Goal: Obtain resource: Obtain resource

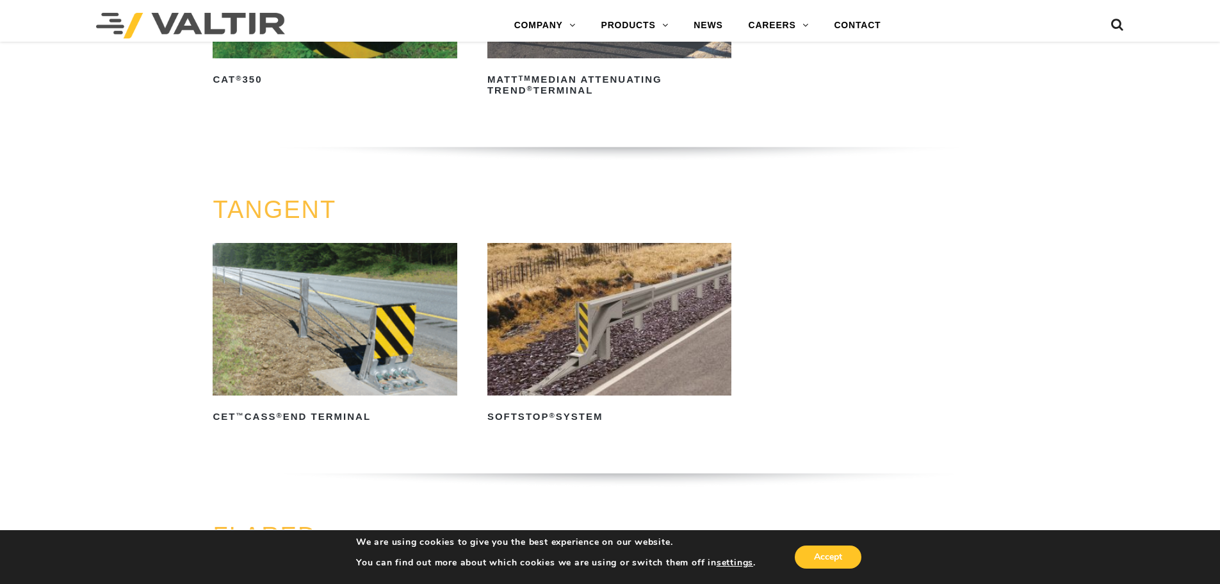
scroll to position [897, 0]
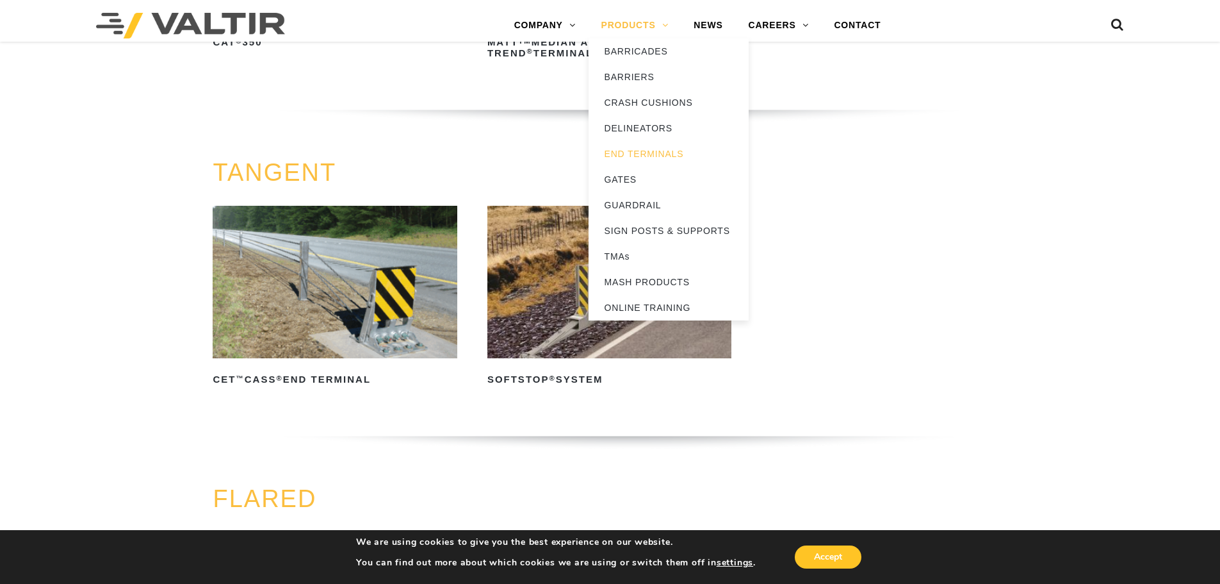
click at [606, 19] on link "PRODUCTS" at bounding box center [635, 26] width 93 height 26
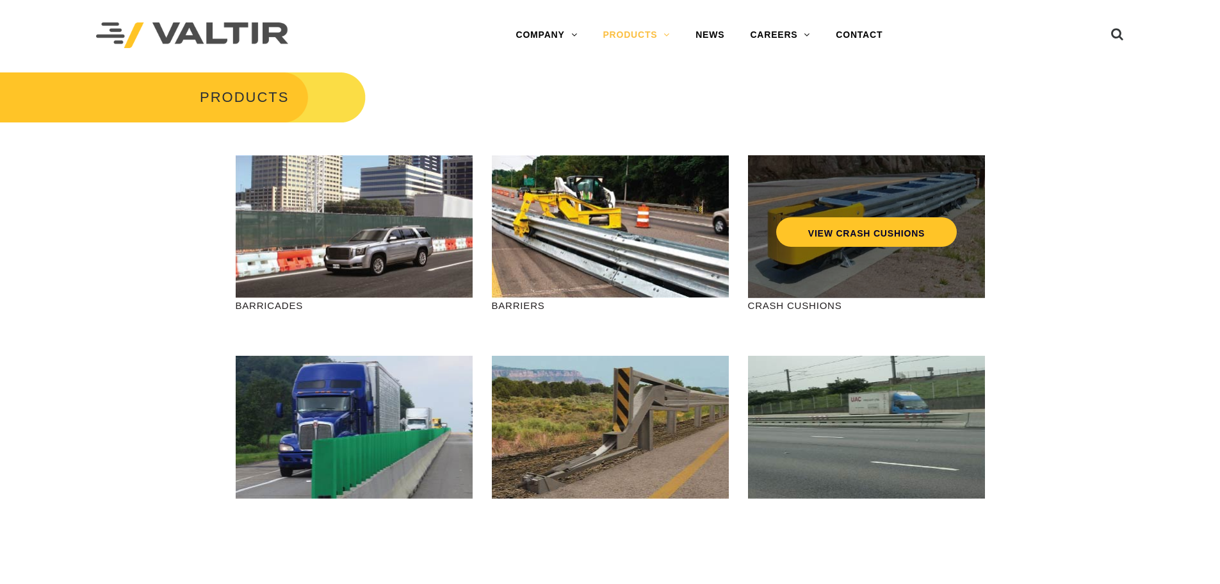
click at [807, 191] on div "VIEW CRASH CUSHIONS" at bounding box center [867, 205] width 186 height 42
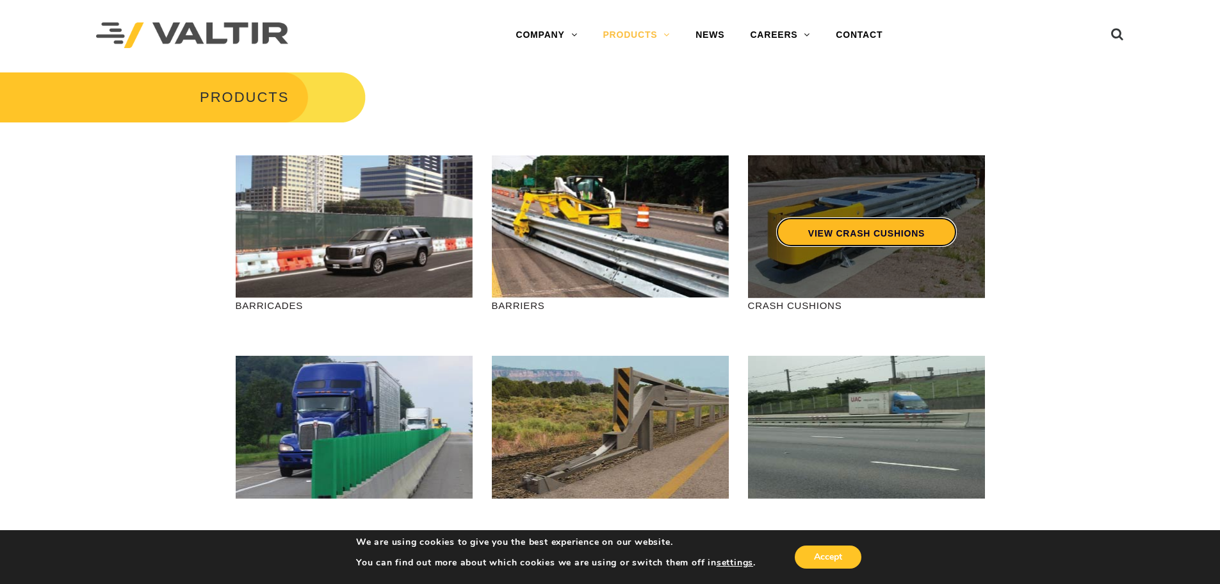
click at [851, 234] on link "VIEW CRASH CUSHIONS" at bounding box center [866, 231] width 181 height 29
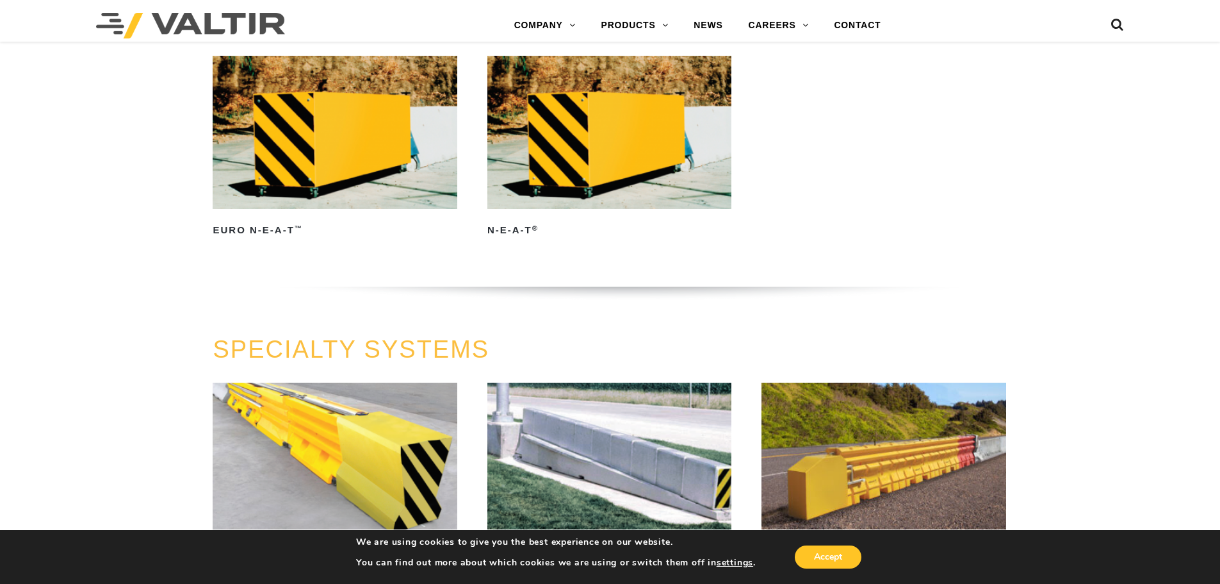
scroll to position [2947, 0]
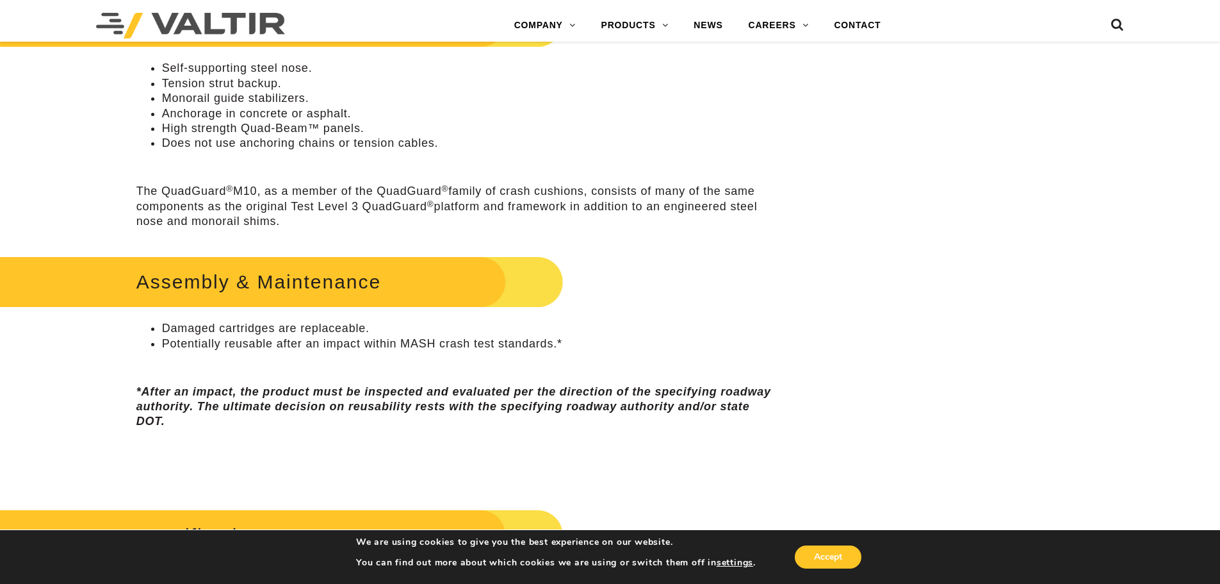
scroll to position [705, 0]
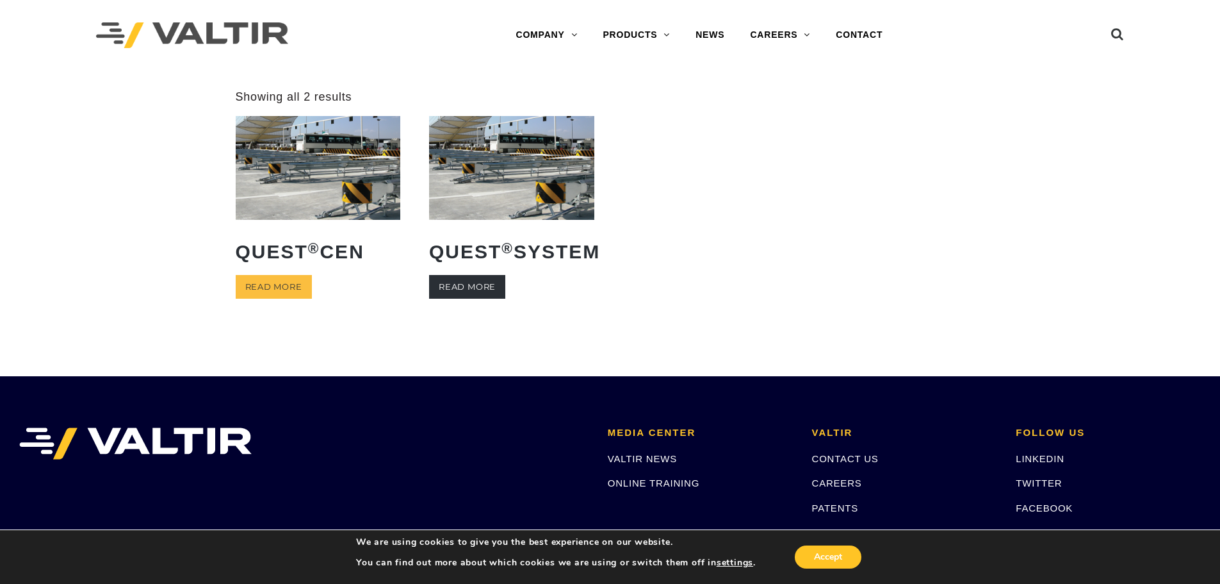
click at [466, 299] on link "Read more" at bounding box center [467, 287] width 76 height 24
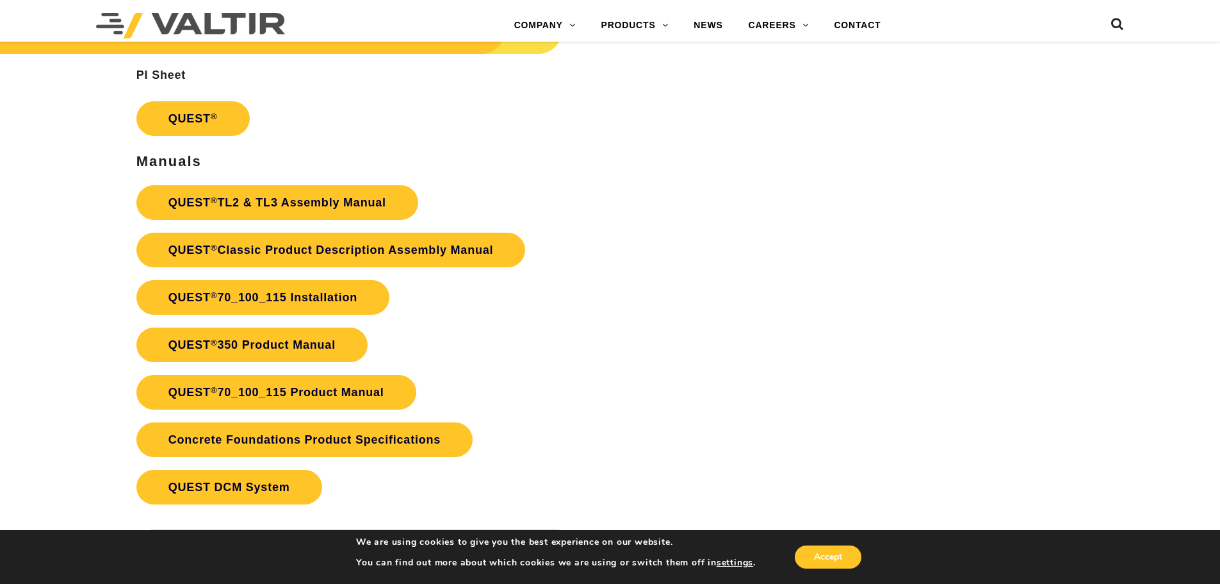
scroll to position [2114, 0]
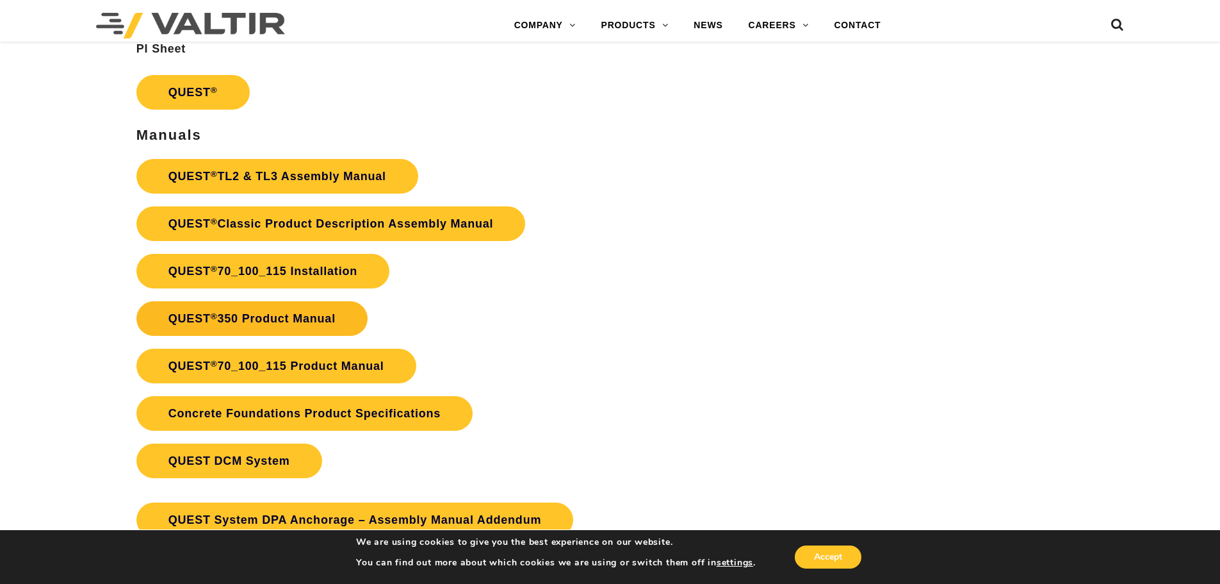
click at [340, 324] on link "QUEST ® 350 Product Manual" at bounding box center [251, 318] width 231 height 35
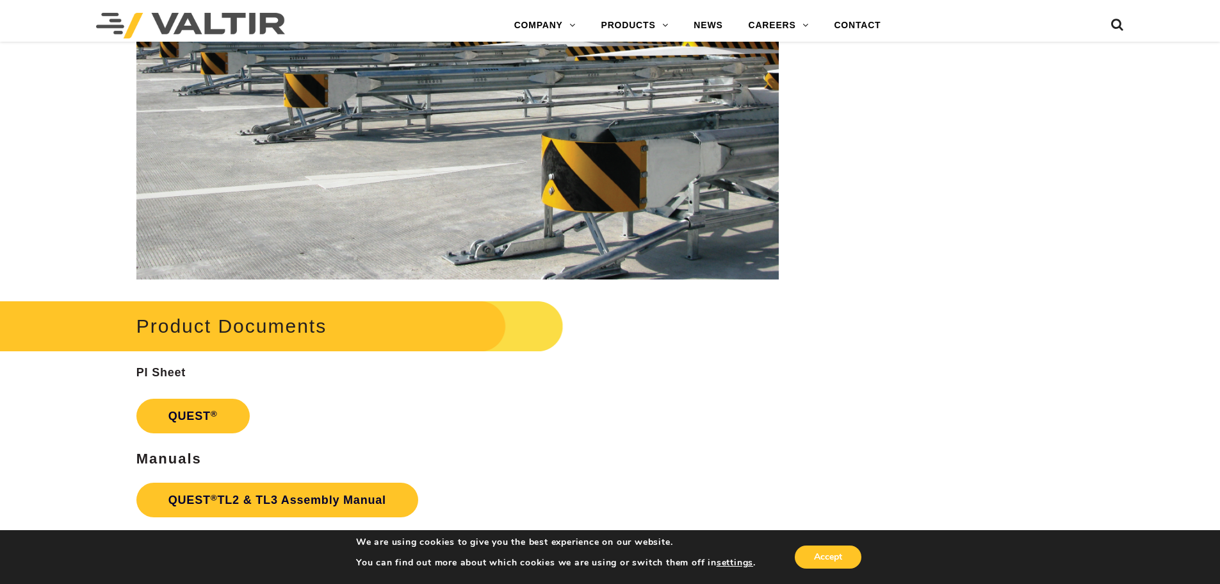
scroll to position [1858, 0]
